Goal: Information Seeking & Learning: Learn about a topic

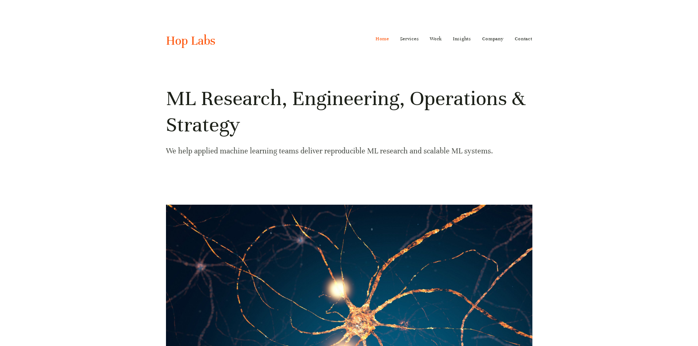
click at [252, 112] on h1 "ML Research, Engineering, Operations & Strategy" at bounding box center [349, 111] width 367 height 53
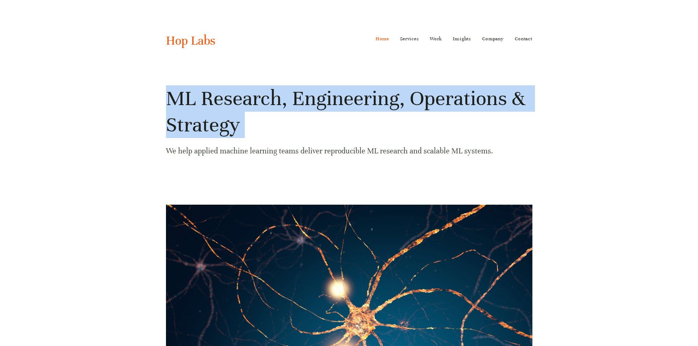
click at [252, 112] on h1 "ML Research, Engineering, Operations & Strategy" at bounding box center [349, 111] width 367 height 53
click at [317, 122] on h1 "ML Research, Engineering, Operations & Strategy" at bounding box center [349, 111] width 367 height 53
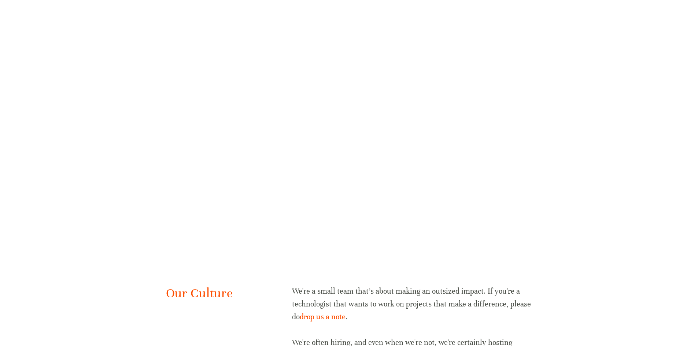
scroll to position [1424, 0]
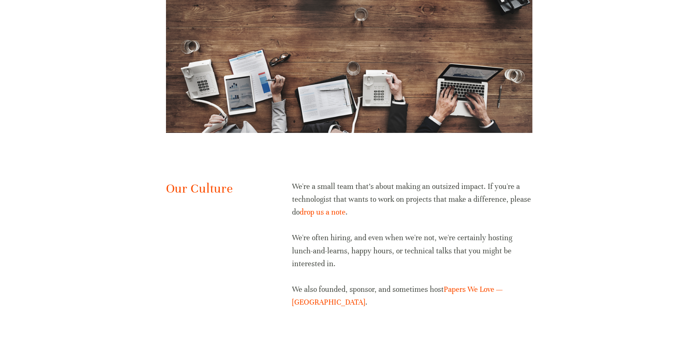
click at [328, 185] on p "We're a small team that's about making an outsized impact. If you're a technolo…" at bounding box center [412, 199] width 240 height 39
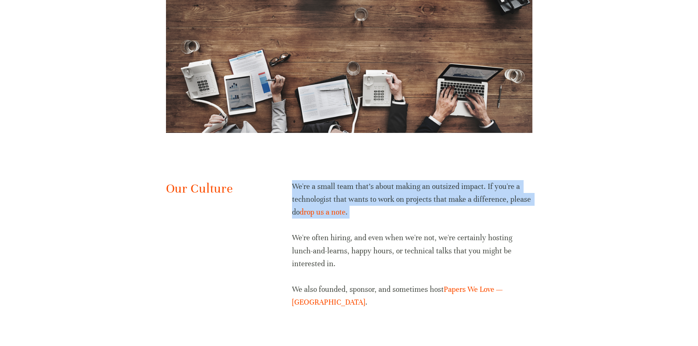
click at [328, 185] on p "We're a small team that's about making an outsized impact. If you're a technolo…" at bounding box center [412, 199] width 240 height 39
click at [391, 193] on p "We're a small team that's about making an outsized impact. If you're a technolo…" at bounding box center [412, 199] width 240 height 39
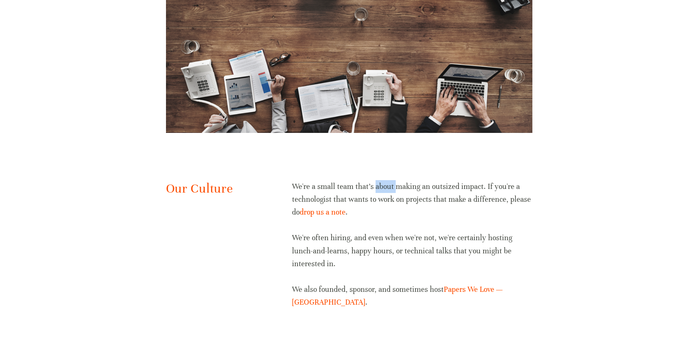
click at [391, 193] on p "We're a small team that's about making an outsized impact. If you're a technolo…" at bounding box center [412, 199] width 240 height 39
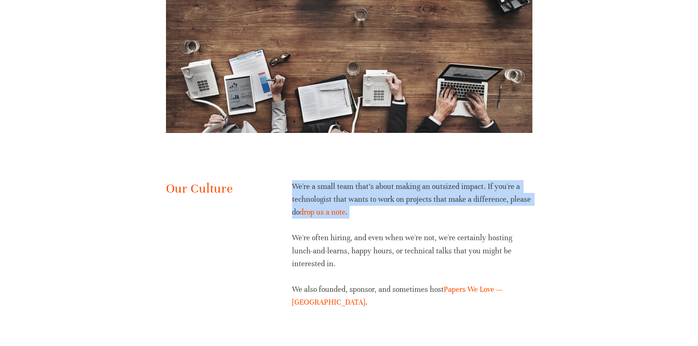
drag, startPoint x: 391, startPoint y: 193, endPoint x: 419, endPoint y: 193, distance: 28.2
click at [394, 193] on p "We're a small team that's about making an outsized impact. If you're a technolo…" at bounding box center [412, 199] width 240 height 39
click at [424, 193] on p "We're a small team that's about making an outsized impact. If you're a technolo…" at bounding box center [412, 199] width 240 height 39
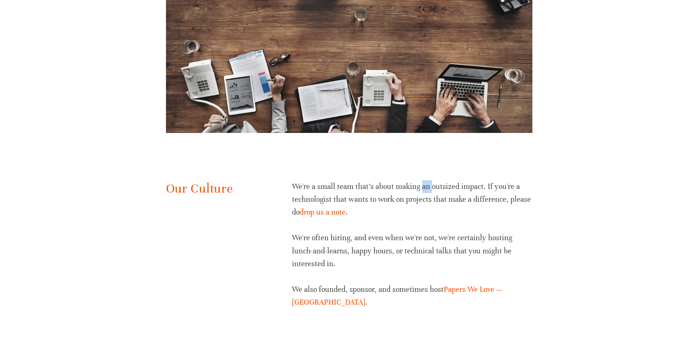
click at [424, 193] on p "We're a small team that's about making an outsized impact. If you're a technolo…" at bounding box center [412, 199] width 240 height 39
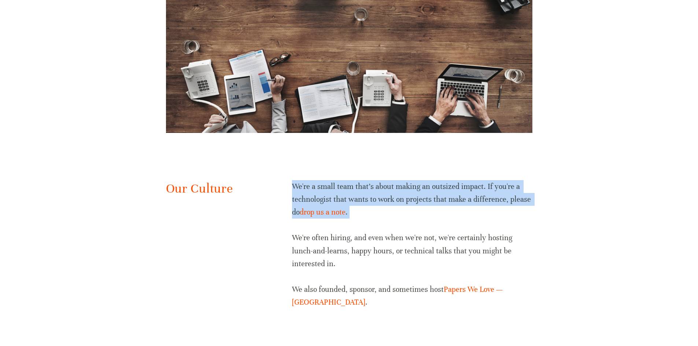
drag, startPoint x: 424, startPoint y: 193, endPoint x: 419, endPoint y: 198, distance: 7.5
click at [424, 193] on p "We're a small team that's about making an outsized impact. If you're a technolo…" at bounding box center [412, 199] width 240 height 39
click at [419, 198] on p "We're a small team that's about making an outsized impact. If you're a technolo…" at bounding box center [412, 199] width 240 height 39
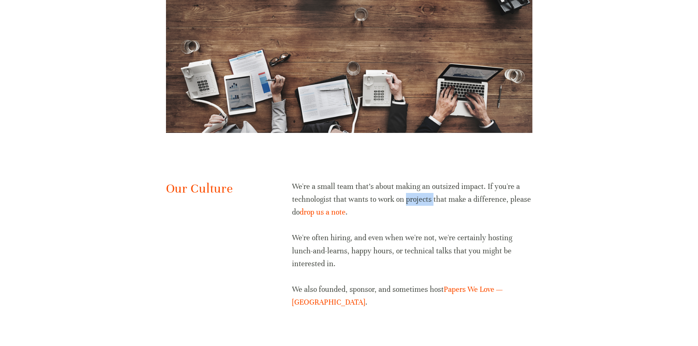
click at [419, 199] on p "We're a small team that's about making an outsized impact. If you're a technolo…" at bounding box center [412, 199] width 240 height 39
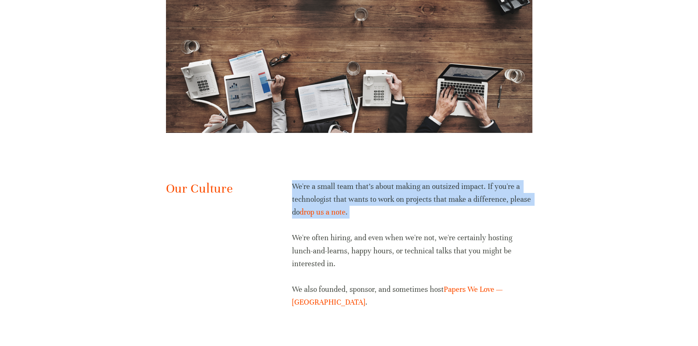
click at [419, 199] on p "We're a small team that's about making an outsized impact. If you're a technolo…" at bounding box center [412, 199] width 240 height 39
click at [431, 197] on p "We're a small team that's about making an outsized impact. If you're a technolo…" at bounding box center [412, 199] width 240 height 39
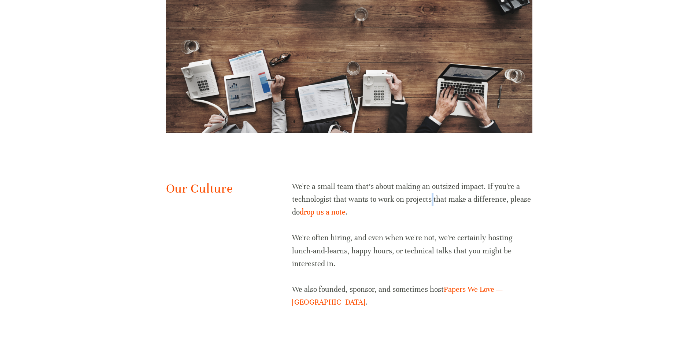
click at [431, 197] on p "We're a small team that's about making an outsized impact. If you're a technolo…" at bounding box center [412, 199] width 240 height 39
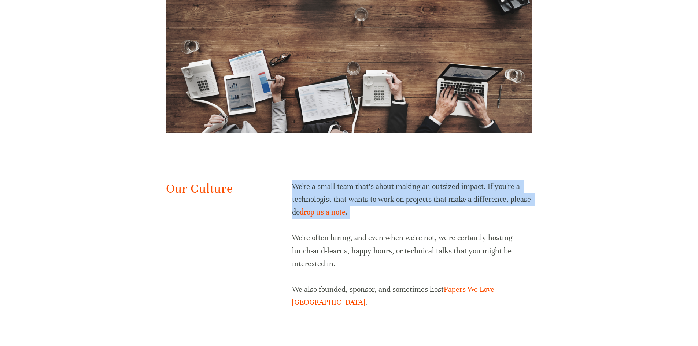
click at [431, 197] on p "We're a small team that's about making an outsized impact. If you're a technolo…" at bounding box center [412, 199] width 240 height 39
click at [353, 201] on p "We're a small team that's about making an outsized impact. If you're a technolo…" at bounding box center [412, 199] width 240 height 39
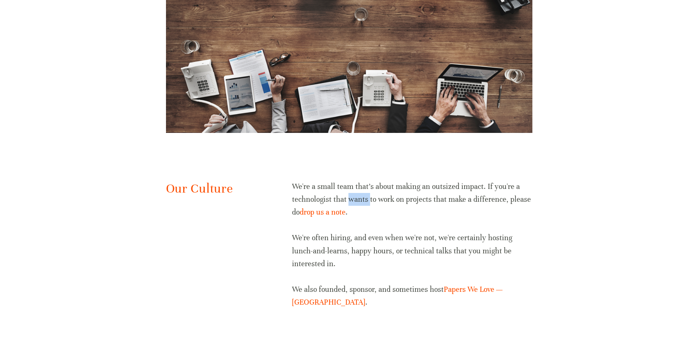
click at [353, 201] on p "We're a small team that's about making an outsized impact. If you're a technolo…" at bounding box center [412, 199] width 240 height 39
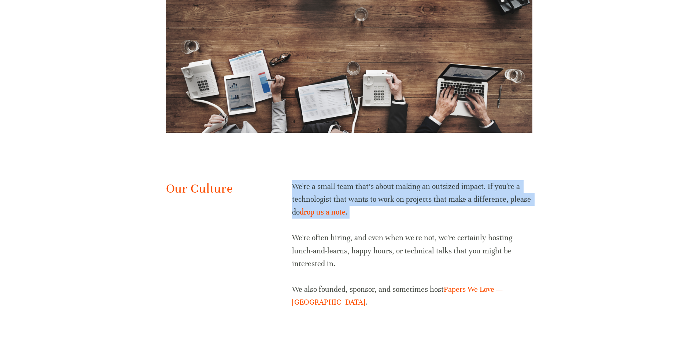
click at [353, 201] on p "We're a small team that's about making an outsized impact. If you're a technolo…" at bounding box center [412, 199] width 240 height 39
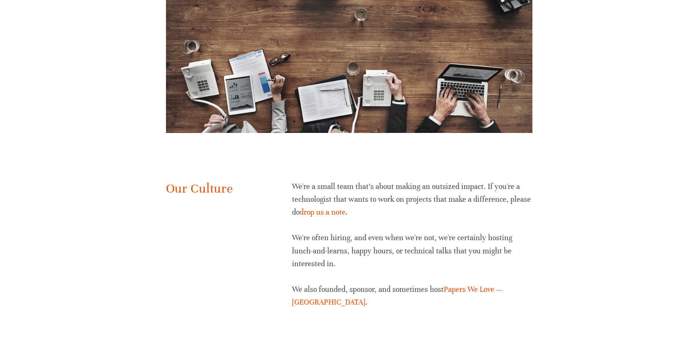
click at [377, 247] on p "We're often hiring, and even when we're not, we're certainly hosting lunch-and-…" at bounding box center [412, 251] width 240 height 39
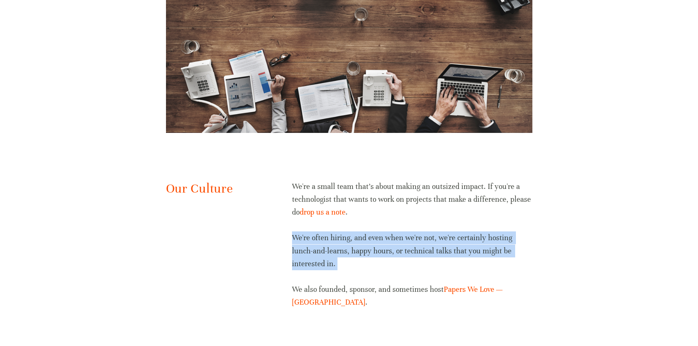
drag, startPoint x: 377, startPoint y: 247, endPoint x: 420, endPoint y: 245, distance: 42.9
click at [379, 247] on p "We're often hiring, and even when we're not, we're certainly hosting lunch-and-…" at bounding box center [412, 251] width 240 height 39
click at [442, 241] on p "We're often hiring, and even when we're not, we're certainly hosting lunch-and-…" at bounding box center [412, 251] width 240 height 39
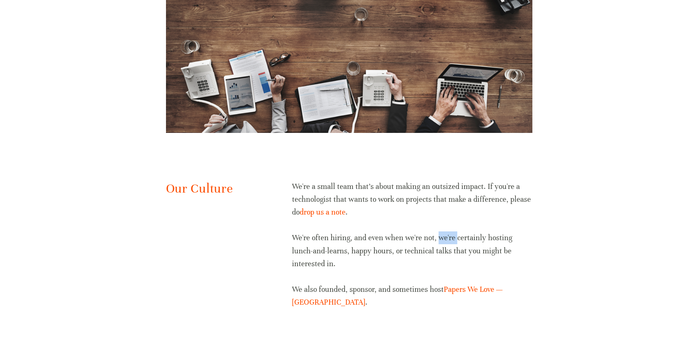
click at [442, 241] on p "We're often hiring, and even when we're not, we're certainly hosting lunch-and-…" at bounding box center [412, 251] width 240 height 39
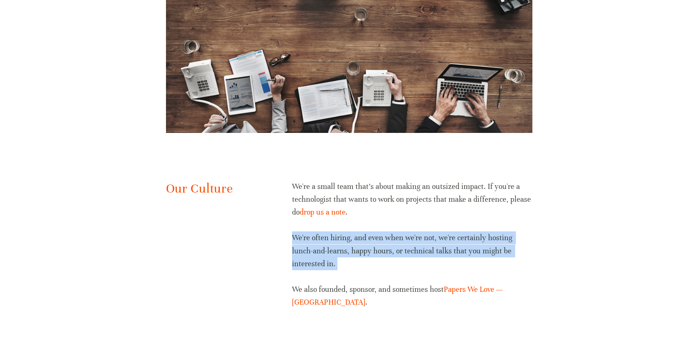
click at [442, 241] on p "We're often hiring, and even when we're not, we're certainly hosting lunch-and-…" at bounding box center [412, 251] width 240 height 39
click at [448, 241] on p "We're often hiring, and even when we're not, we're certainly hosting lunch-and-…" at bounding box center [412, 251] width 240 height 39
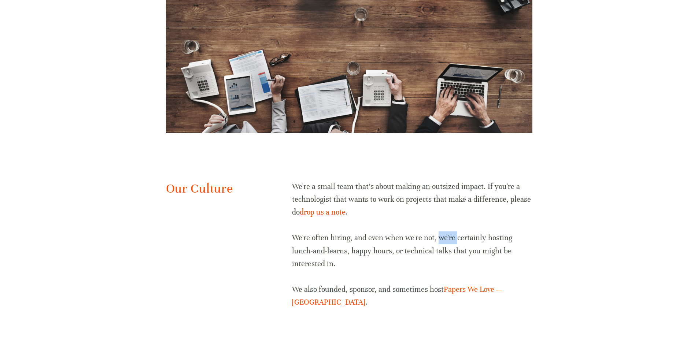
click at [448, 241] on p "We're often hiring, and even when we're not, we're certainly hosting lunch-and-…" at bounding box center [412, 251] width 240 height 39
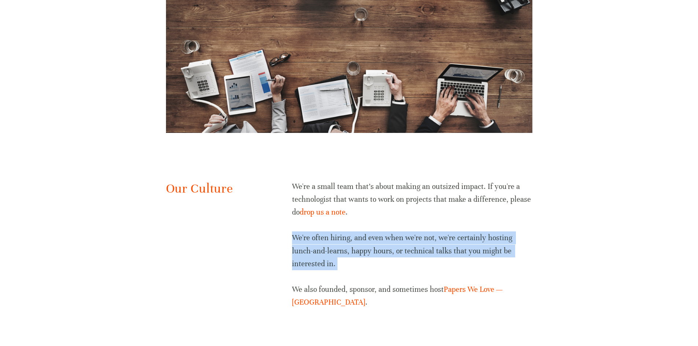
click at [448, 241] on p "We're often hiring, and even when we're not, we're certainly hosting lunch-and-…" at bounding box center [412, 251] width 240 height 39
click at [419, 246] on p "We're often hiring, and even when we're not, we're certainly hosting lunch-and-…" at bounding box center [412, 251] width 240 height 39
